Goal: Information Seeking & Learning: Check status

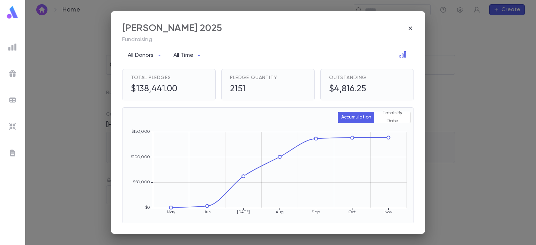
click at [43, 30] on div "Eretz Yisroel Raffle 2025 Fundraising All Donors All Time Total Pledges $138,44…" at bounding box center [268, 122] width 536 height 245
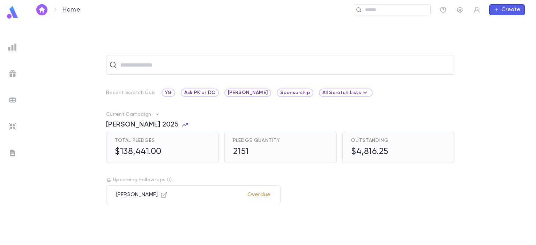
click at [15, 13] on img at bounding box center [13, 13] width 14 height 14
click at [17, 72] on div at bounding box center [12, 73] width 13 height 13
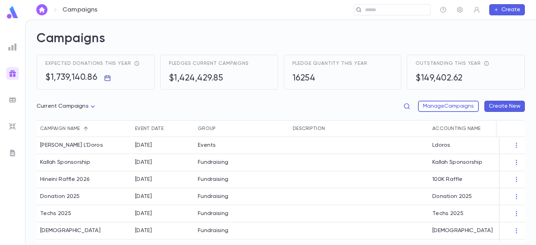
click at [106, 76] on icon "button" at bounding box center [107, 78] width 6 height 6
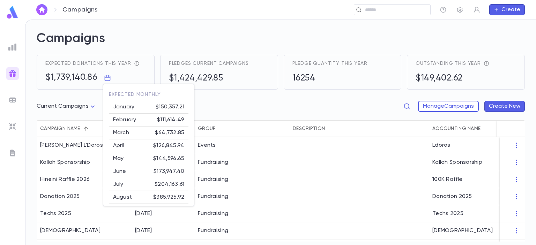
scroll to position [55, 0]
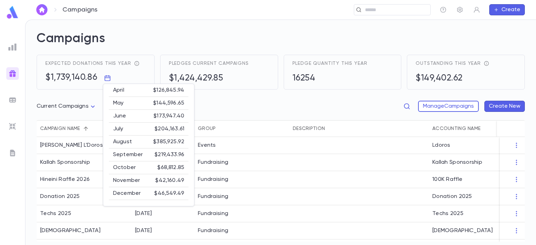
click at [211, 103] on div at bounding box center [268, 122] width 536 height 245
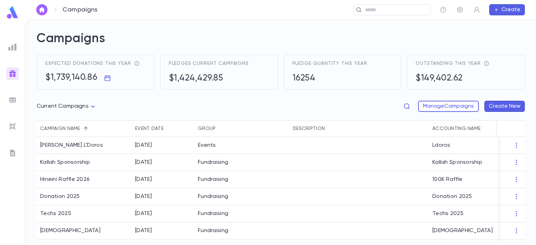
click at [13, 46] on img at bounding box center [12, 47] width 8 height 8
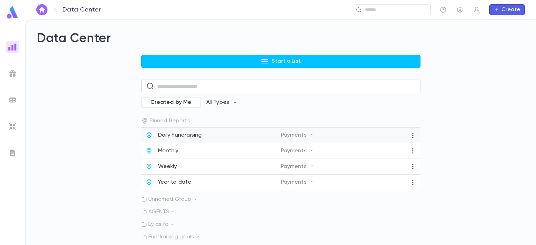
click at [211, 137] on div "Daily Fundraising" at bounding box center [212, 135] width 135 height 7
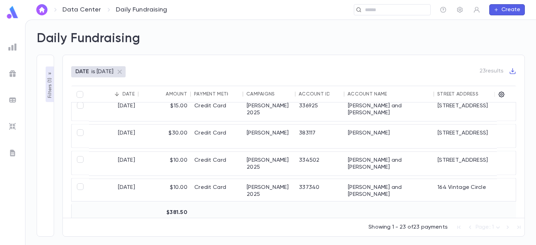
scroll to position [355, 3]
click at [10, 48] on img at bounding box center [12, 47] width 8 height 8
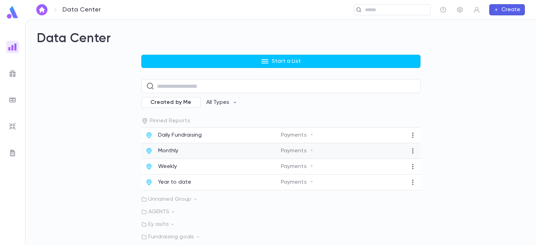
click at [177, 148] on div "Monthly" at bounding box center [212, 150] width 135 height 7
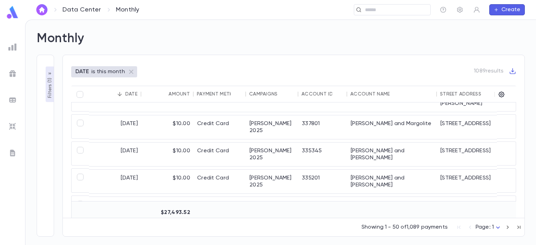
scroll to position [399, 0]
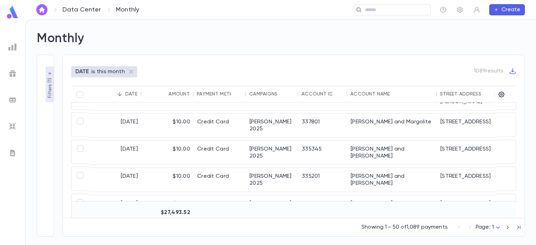
click at [48, 75] on icon "button" at bounding box center [50, 74] width 6 height 6
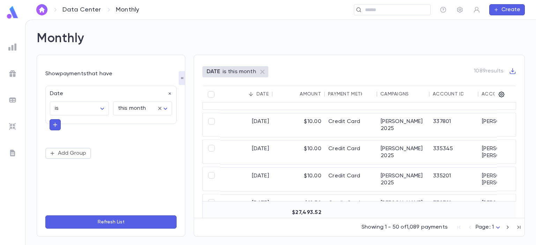
click at [15, 48] on img at bounding box center [12, 47] width 8 height 8
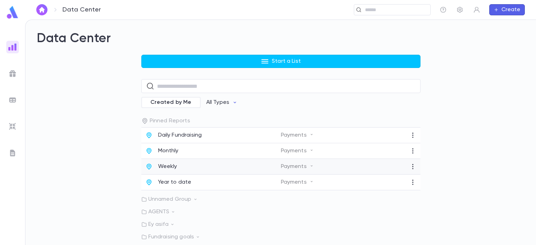
click at [172, 173] on div "Weekly Payments" at bounding box center [280, 167] width 279 height 16
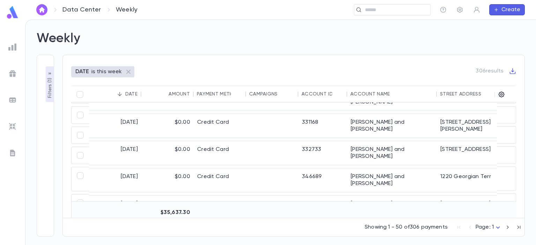
scroll to position [1225, 0]
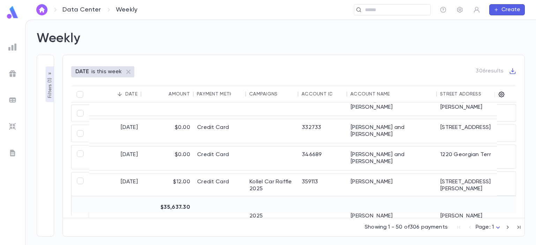
click at [50, 72] on icon "button" at bounding box center [50, 74] width 6 height 6
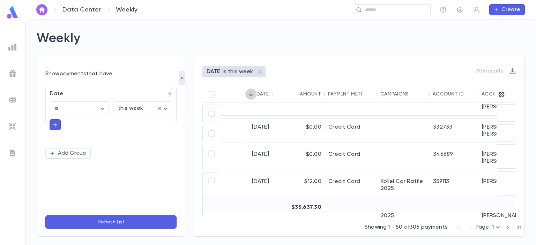
click at [251, 93] on icon "Sort" at bounding box center [251, 94] width 6 height 6
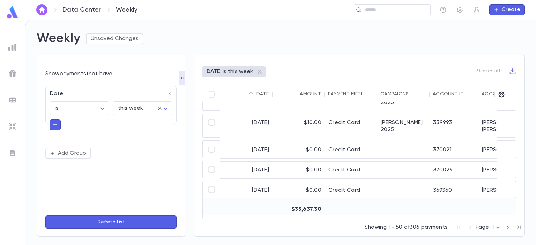
scroll to position [895, 0]
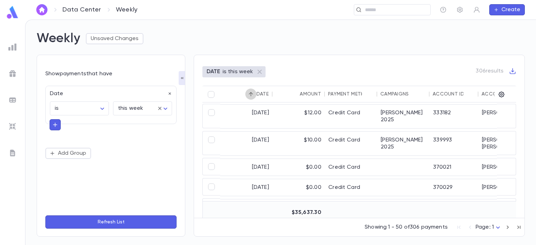
click at [251, 93] on icon "Sort" at bounding box center [251, 94] width 6 height 6
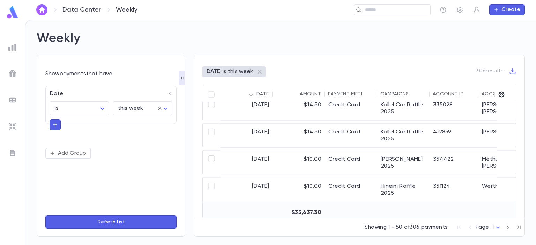
click at [10, 47] on img at bounding box center [12, 47] width 8 height 8
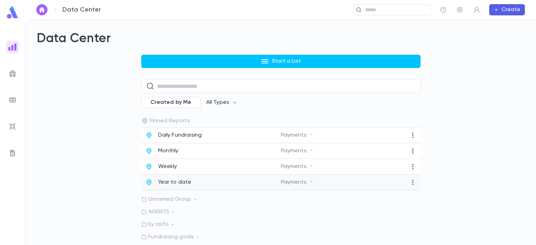
click at [177, 185] on p "Year to date" at bounding box center [174, 182] width 33 height 7
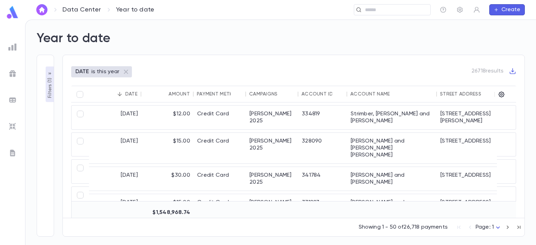
click at [177, 185] on div "[DATE] $12.00 Credit Card Eretz [PERSON_NAME] Raffle 2025 334819 Strimber, [PER…" at bounding box center [364, 215] width 551 height 225
